Goal: Transaction & Acquisition: Purchase product/service

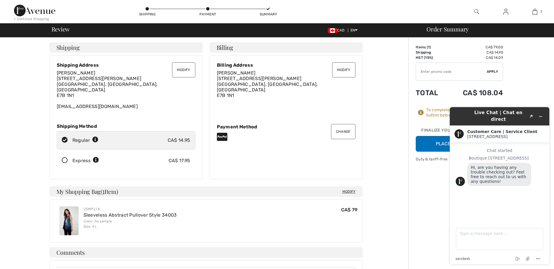
click at [185, 69] on button "Modify" at bounding box center [183, 69] width 23 height 15
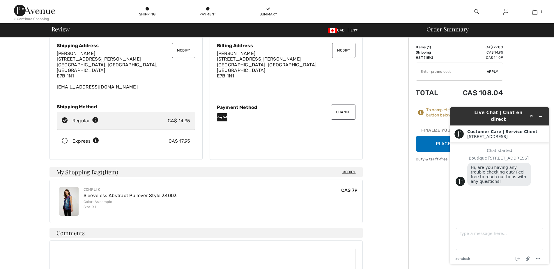
click at [445, 143] on button "Place Your Order" at bounding box center [459, 144] width 87 height 16
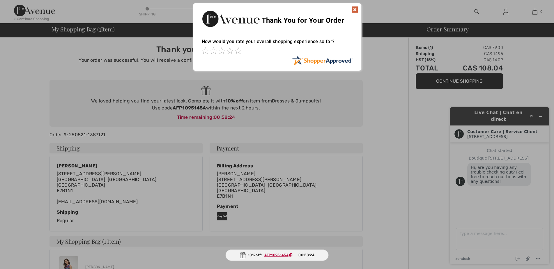
click at [354, 8] on img at bounding box center [355, 9] width 7 height 7
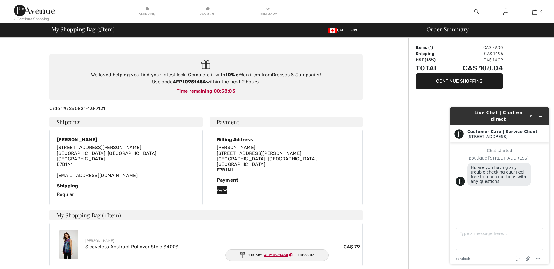
scroll to position [20, 0]
